Goal: Contribute content: Add original content to the website for others to see

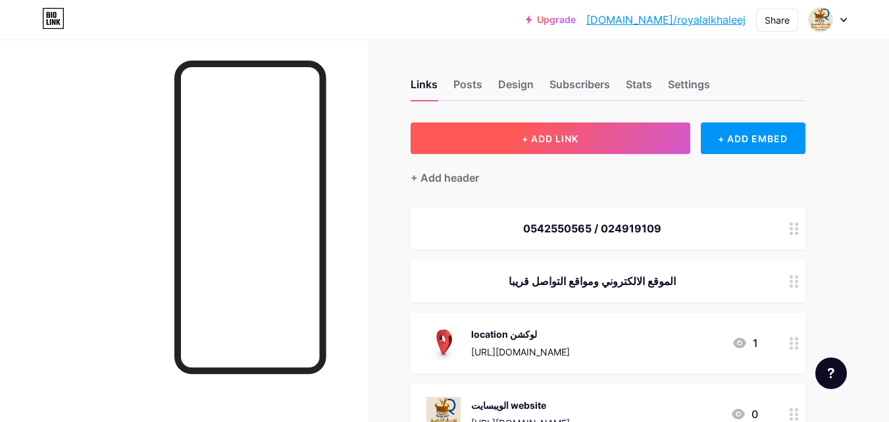
click at [594, 134] on button "+ ADD LINK" at bounding box center [551, 138] width 280 height 32
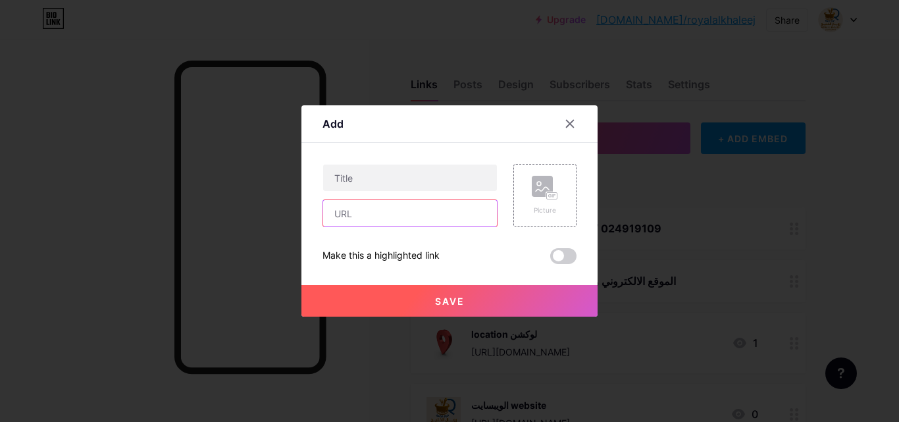
click at [377, 215] on input "text" at bounding box center [410, 213] width 174 height 26
paste input "[URL][DOMAIN_NAME]"
type input "[URL][DOMAIN_NAME]"
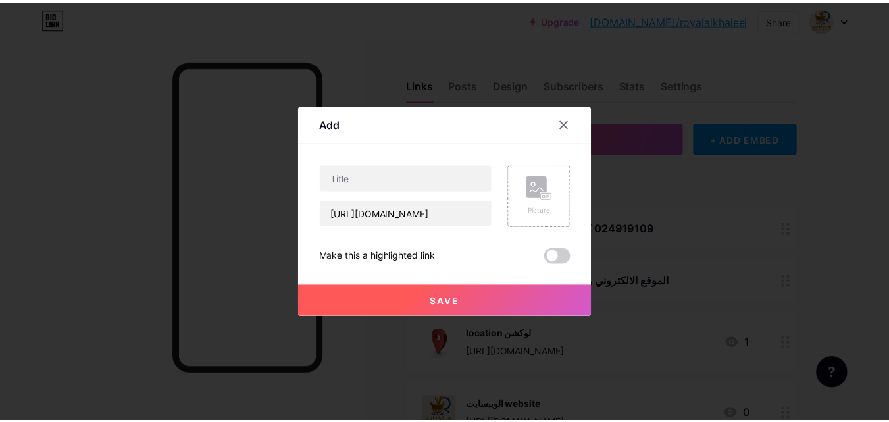
scroll to position [0, 0]
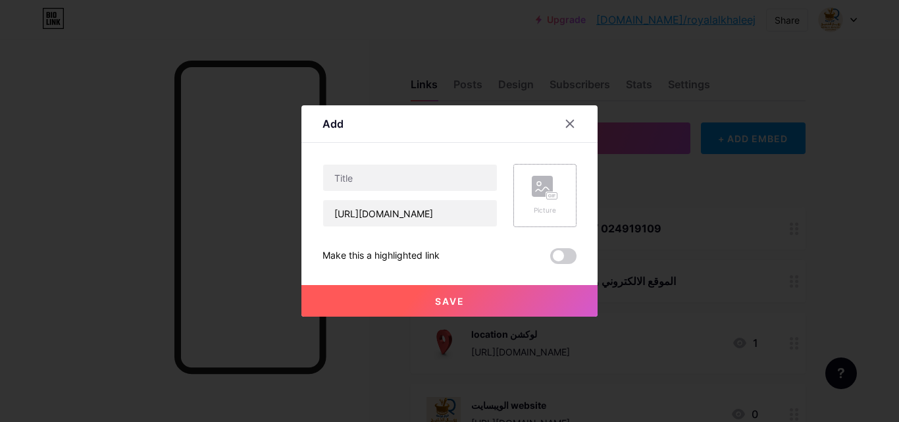
click at [530, 188] on div "Picture" at bounding box center [545, 195] width 63 height 63
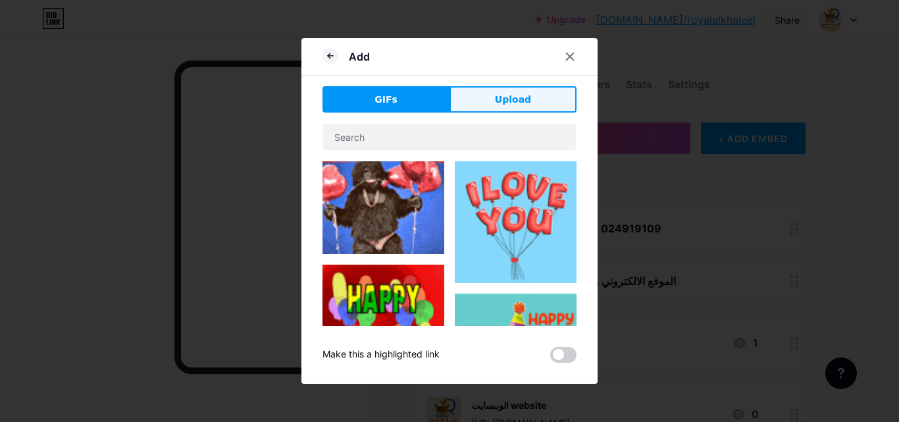
click at [511, 100] on span "Upload" at bounding box center [513, 100] width 36 height 14
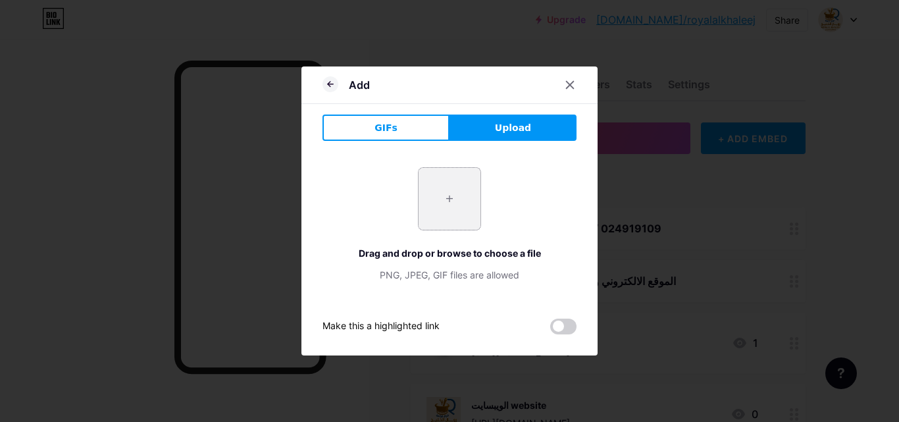
click at [452, 206] on input "file" at bounding box center [450, 199] width 62 height 62
type input "C:\fakepath\1.jpg"
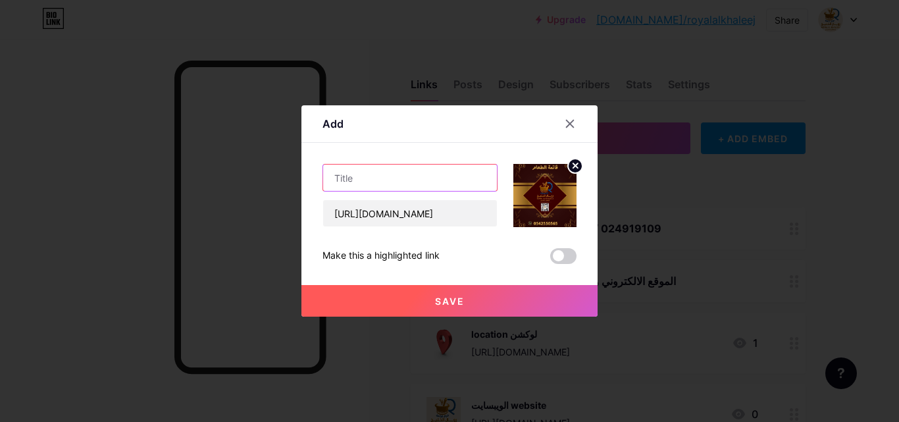
click at [387, 180] on input "text" at bounding box center [410, 178] width 174 height 26
type input "قائمة الطعام"
click at [471, 291] on button "Save" at bounding box center [450, 301] width 296 height 32
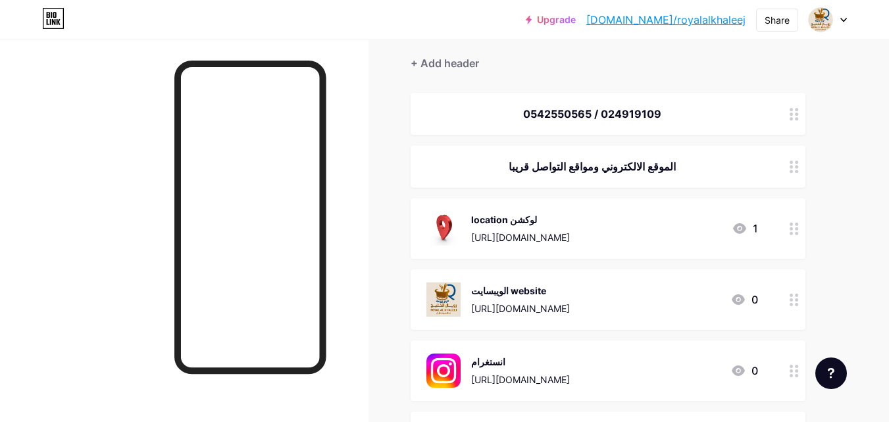
scroll to position [263, 0]
